Goal: Find specific page/section: Locate item on page

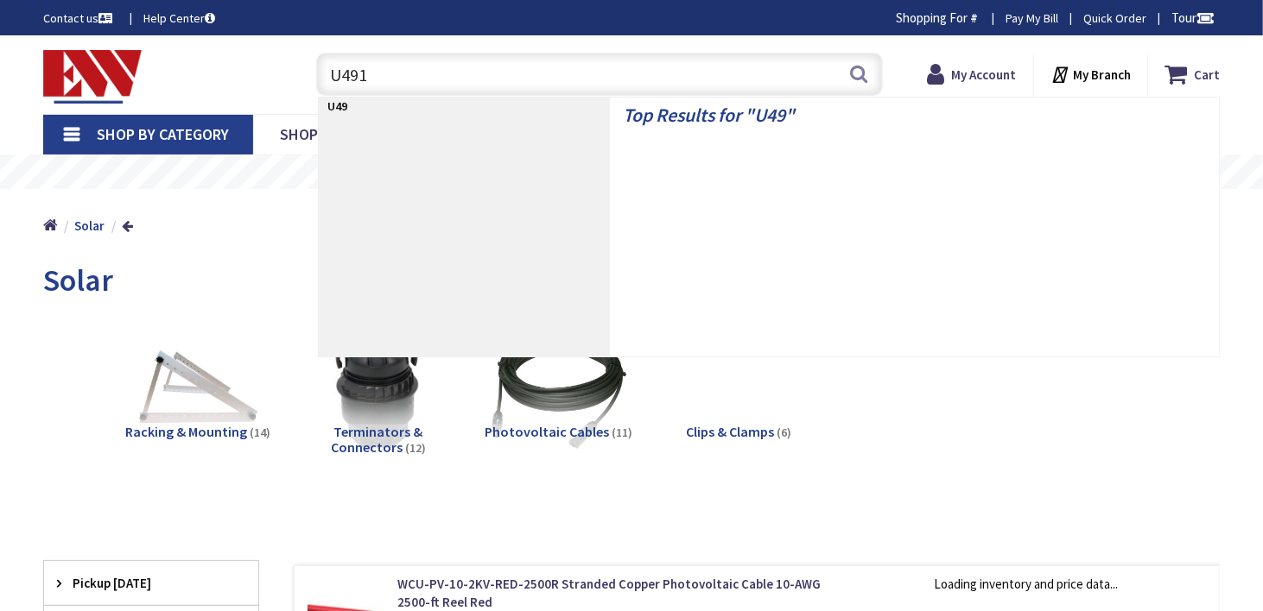
type input "U4910"
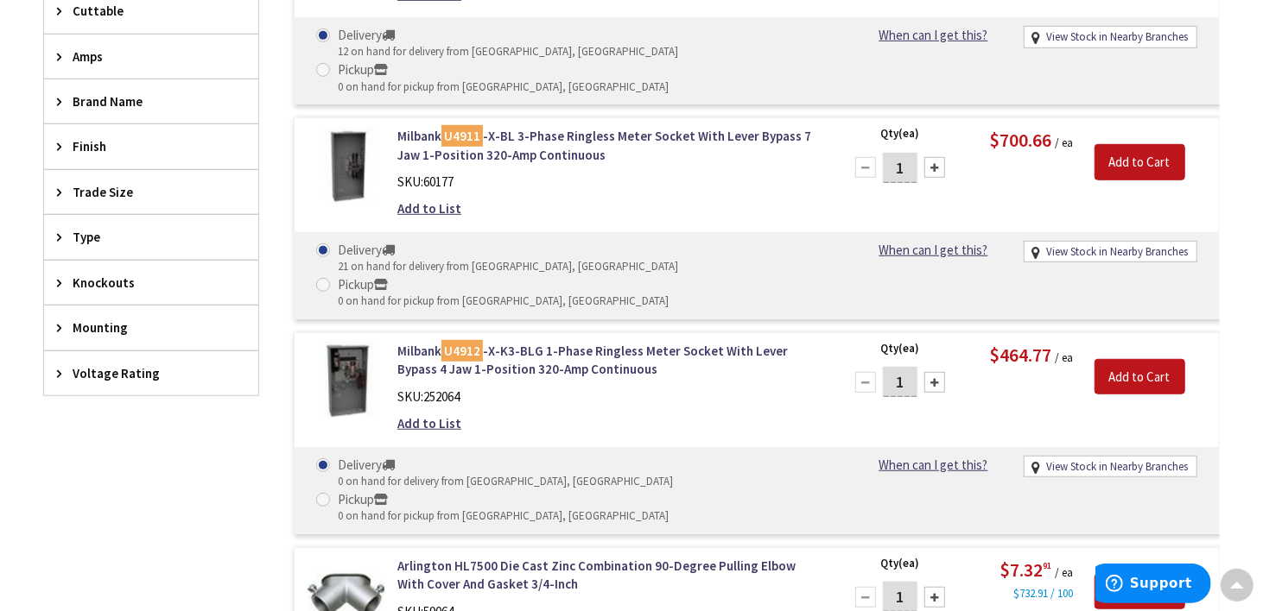
scroll to position [259, 0]
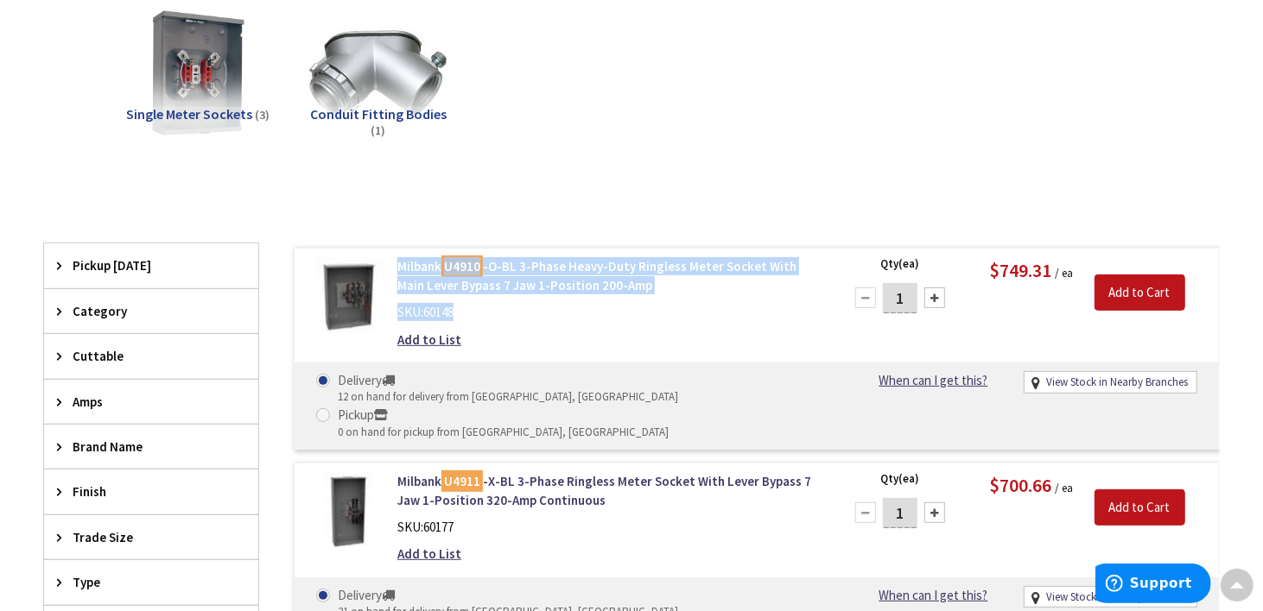
drag, startPoint x: 446, startPoint y: 309, endPoint x: 397, endPoint y: 263, distance: 66.6
click at [397, 263] on div "Milbank U4910 -O-BL 3-Phase Heavy-Duty Ringless Meter Socket With Main Lever By…" at bounding box center [608, 307] width 449 height 100
copy div "Milbank U4910 -O-BL 3-Phase Heavy-Duty Ringless Meter Socket With Main Lever By…"
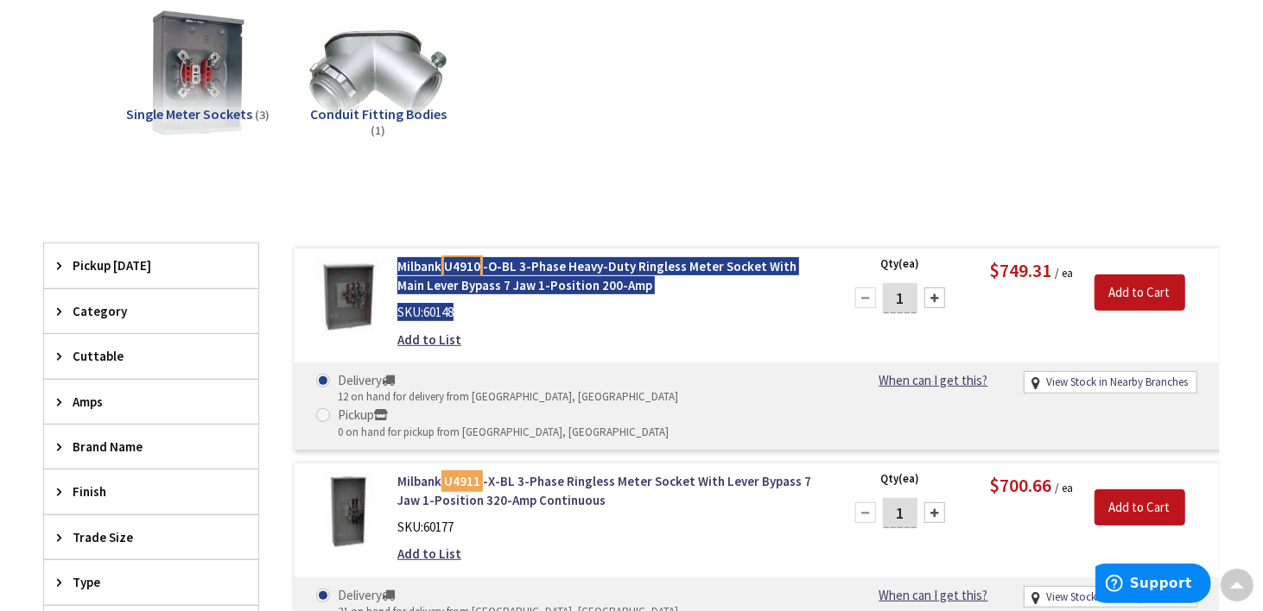
scroll to position [0, 0]
